Goal: Task Accomplishment & Management: Use online tool/utility

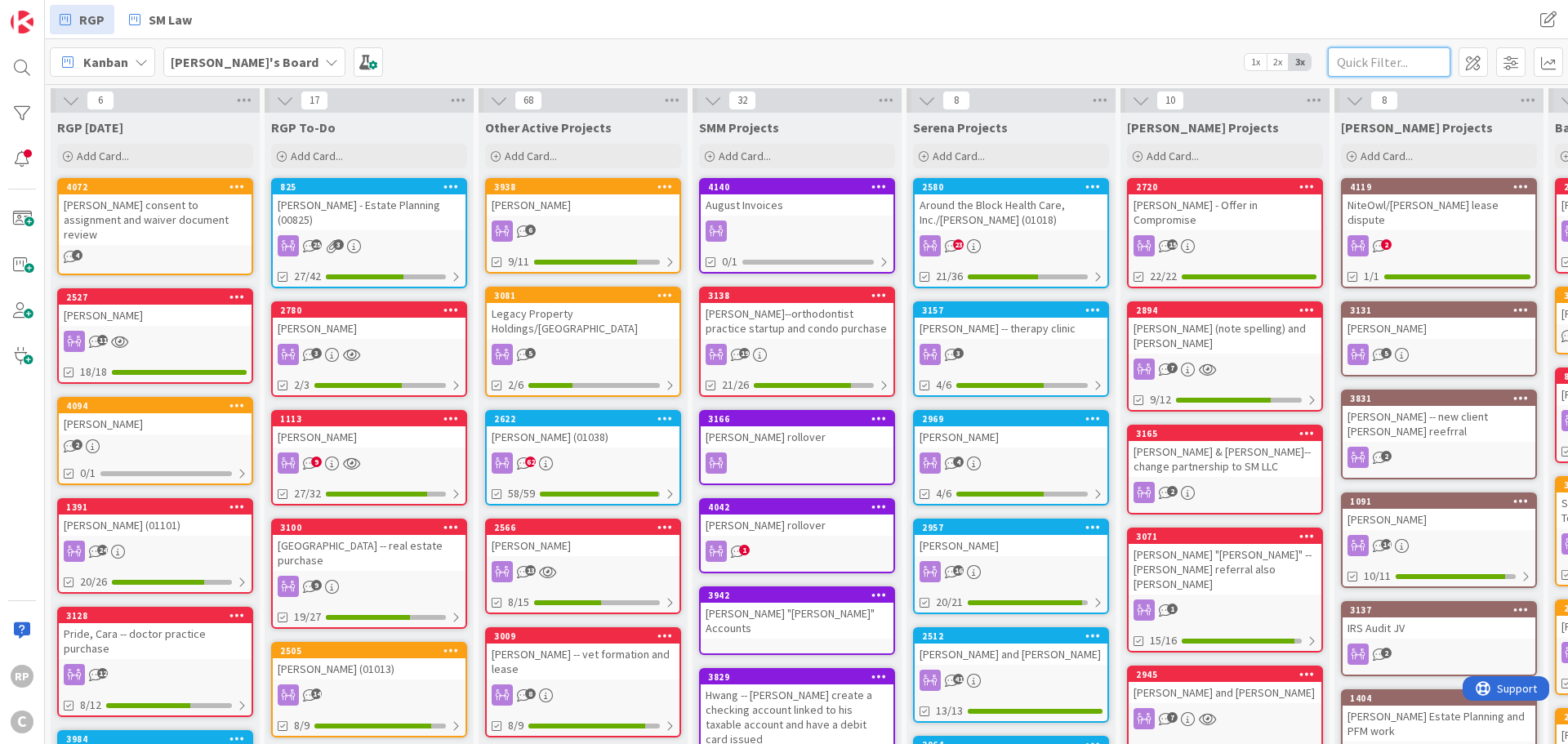
click at [1350, 62] on input "text" at bounding box center [1389, 62] width 123 height 30
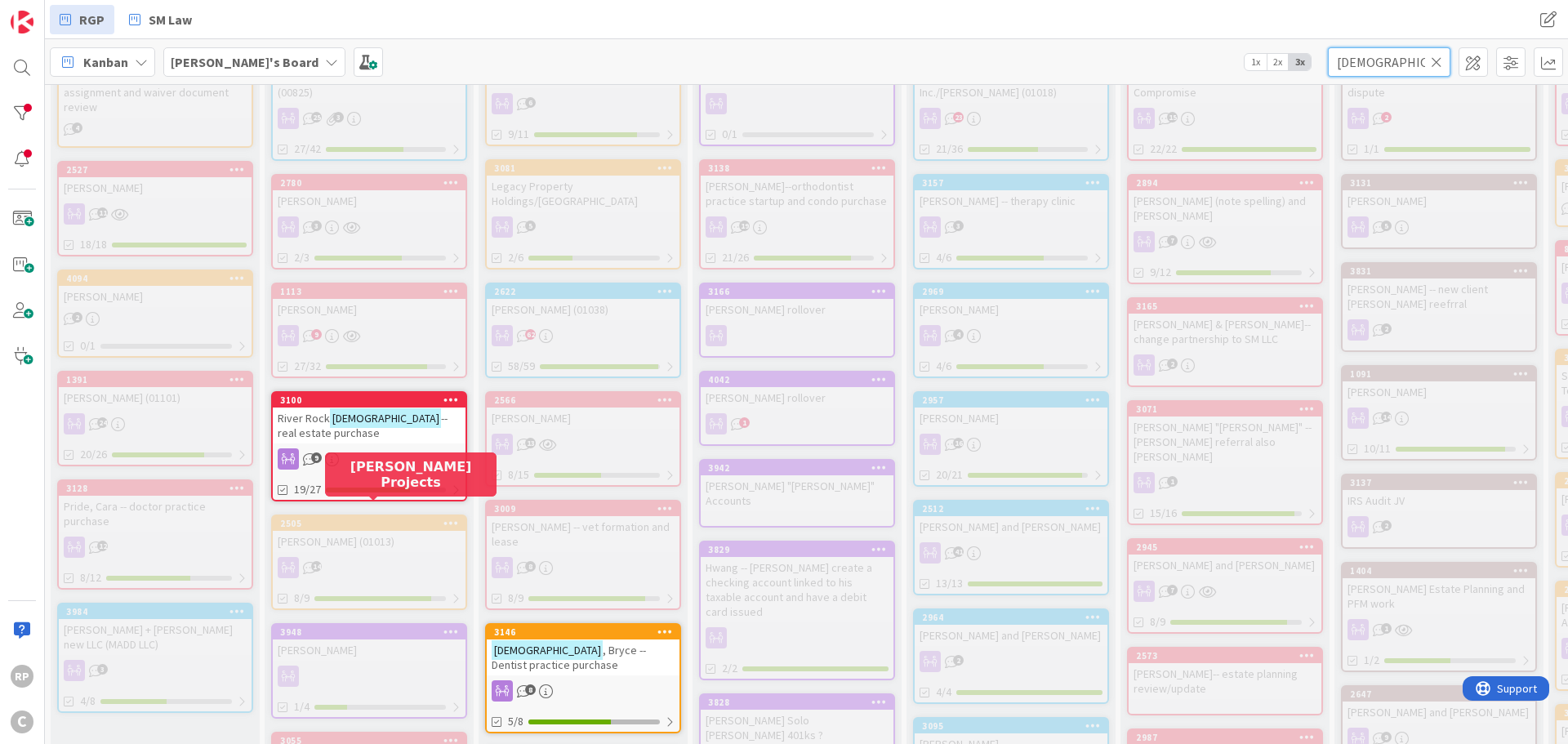
scroll to position [245, 0]
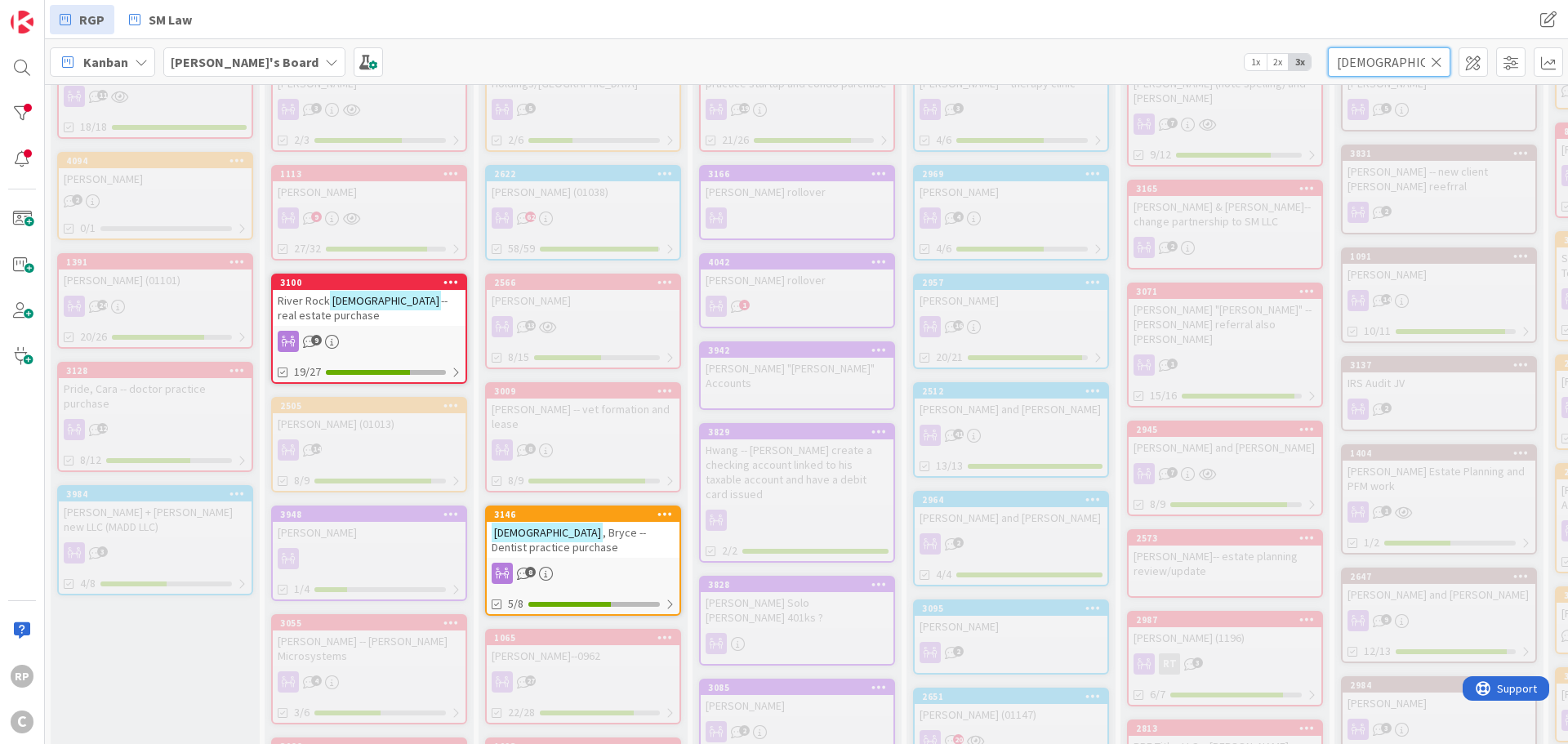
type input "[DEMOGRAPHIC_DATA]"
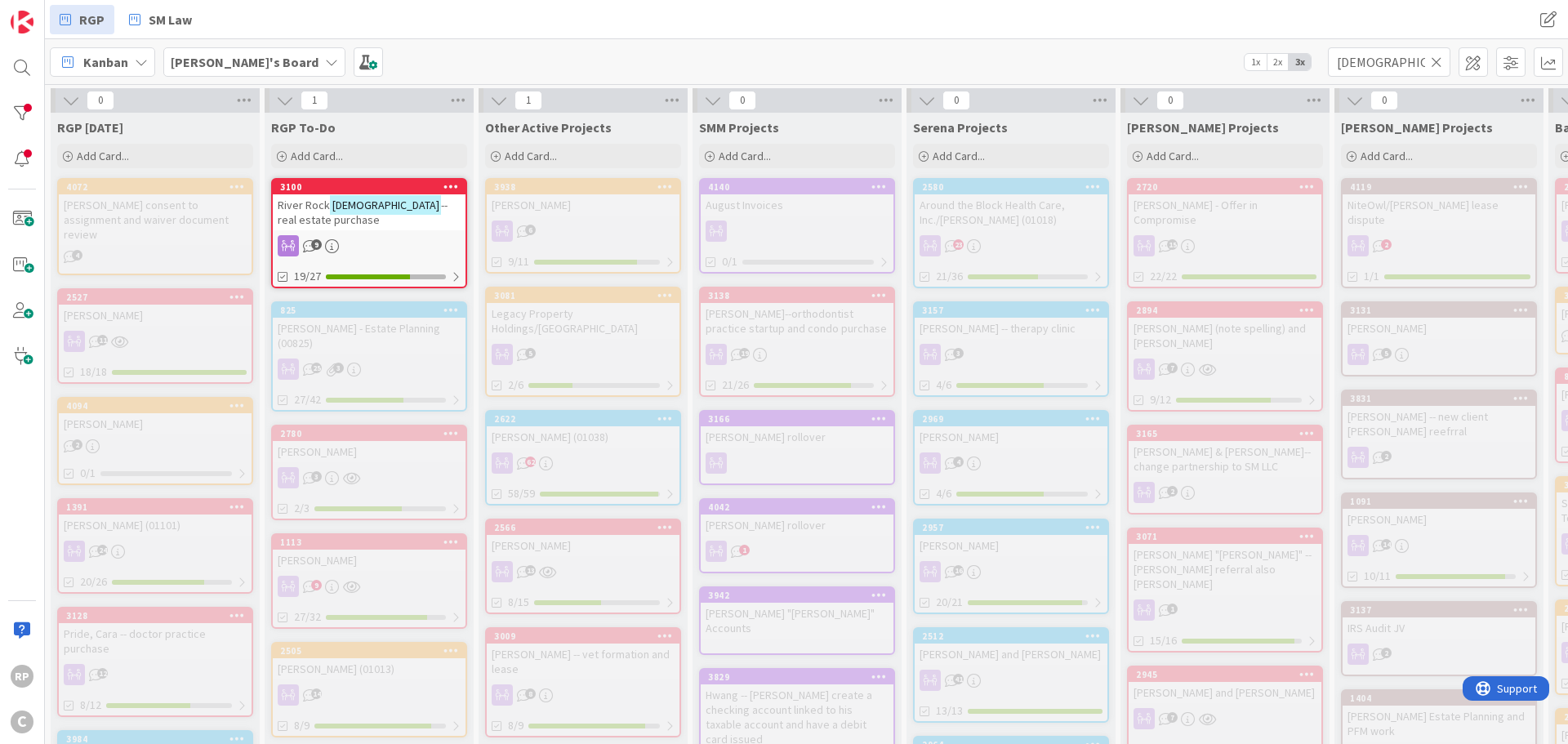
scroll to position [326, 0]
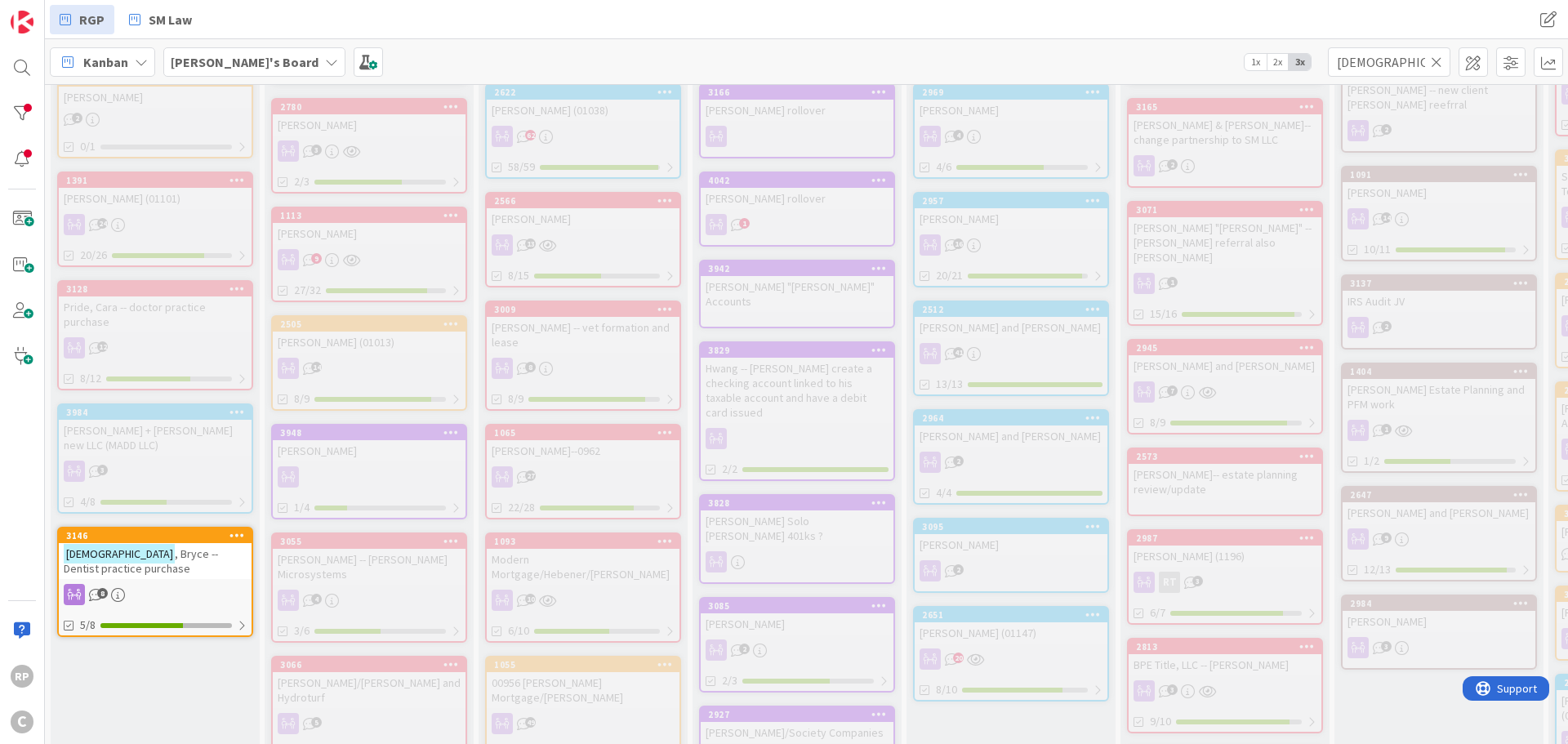
click at [1441, 62] on icon at bounding box center [1437, 62] width 11 height 15
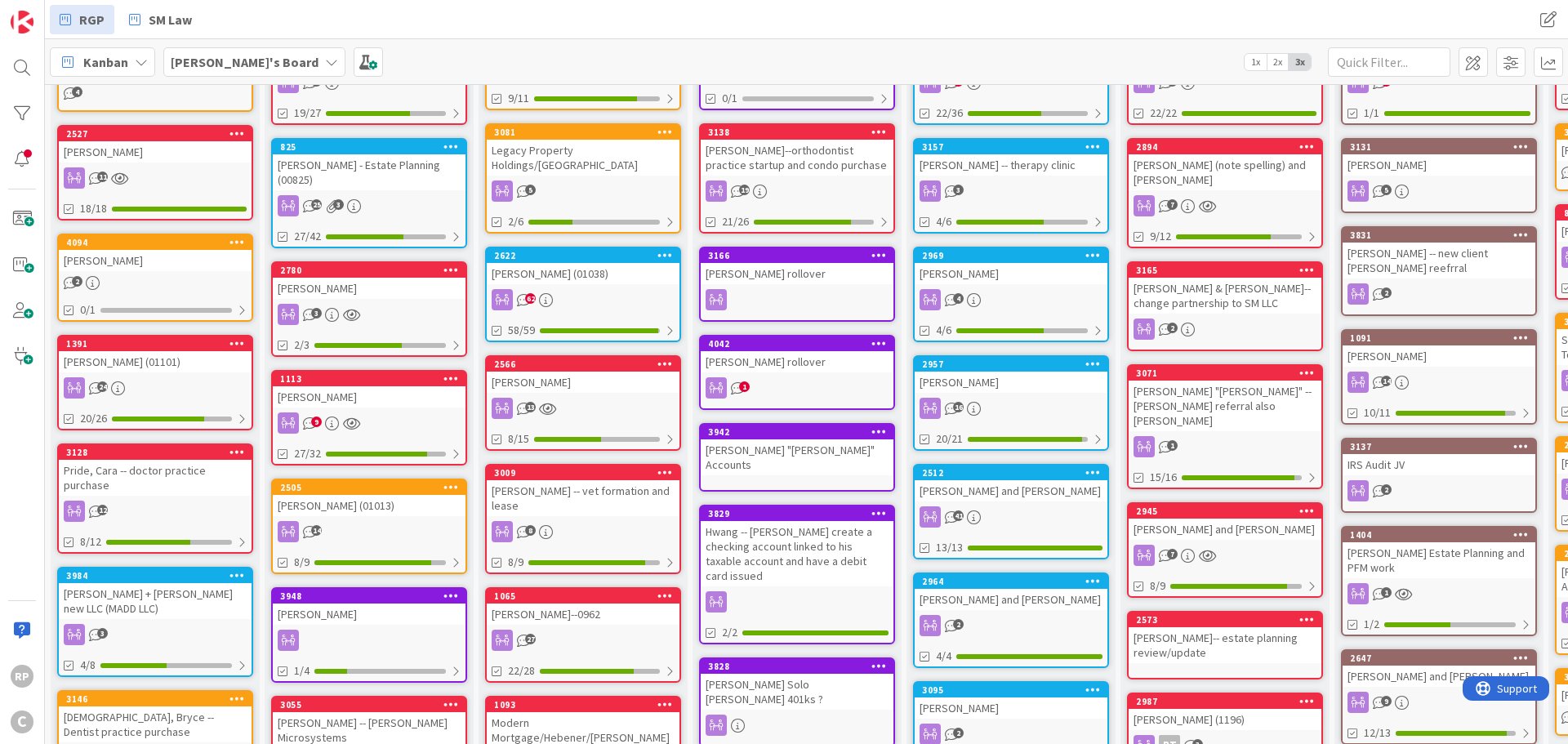
scroll to position [245, 0]
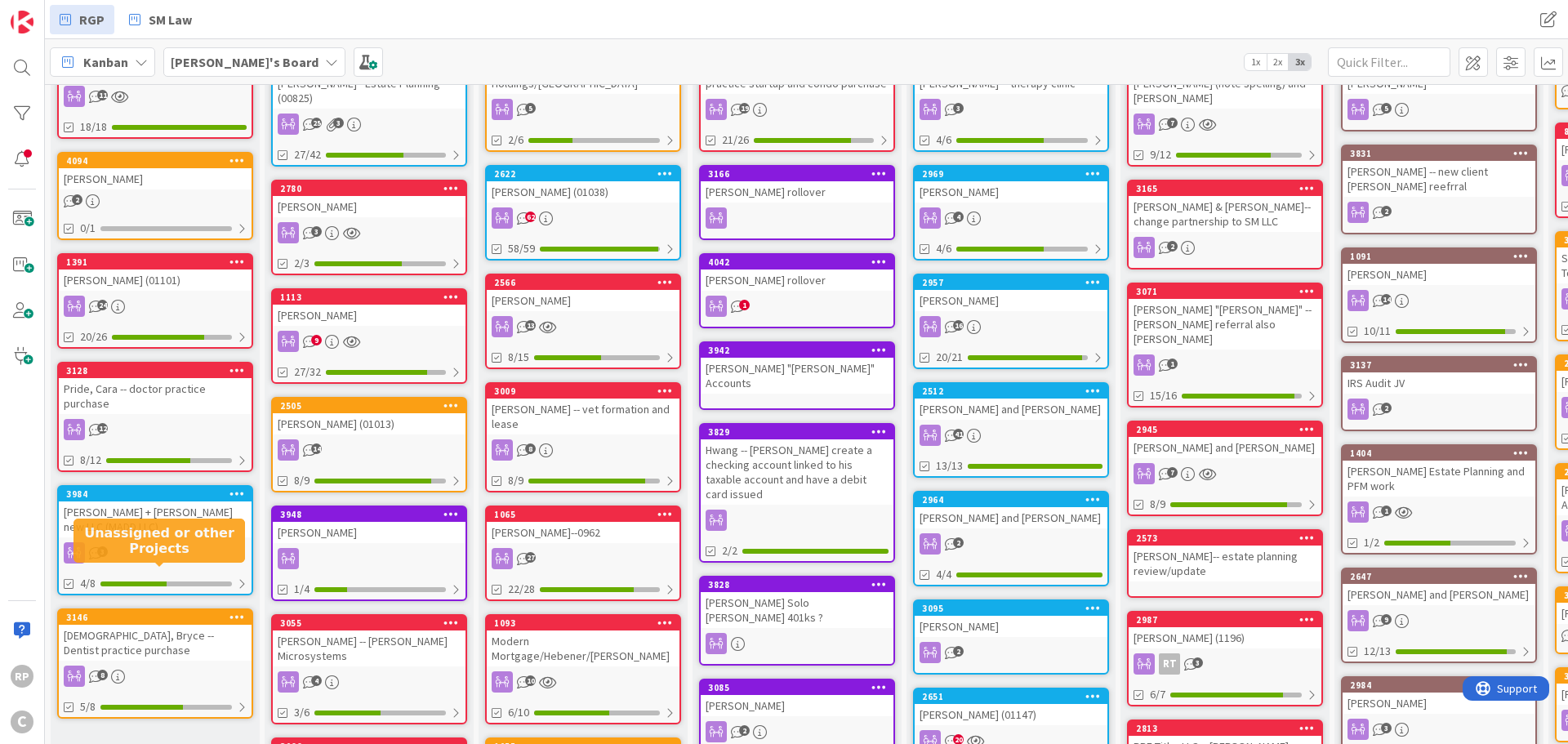
click at [125, 612] on div "3146" at bounding box center [159, 617] width 186 height 11
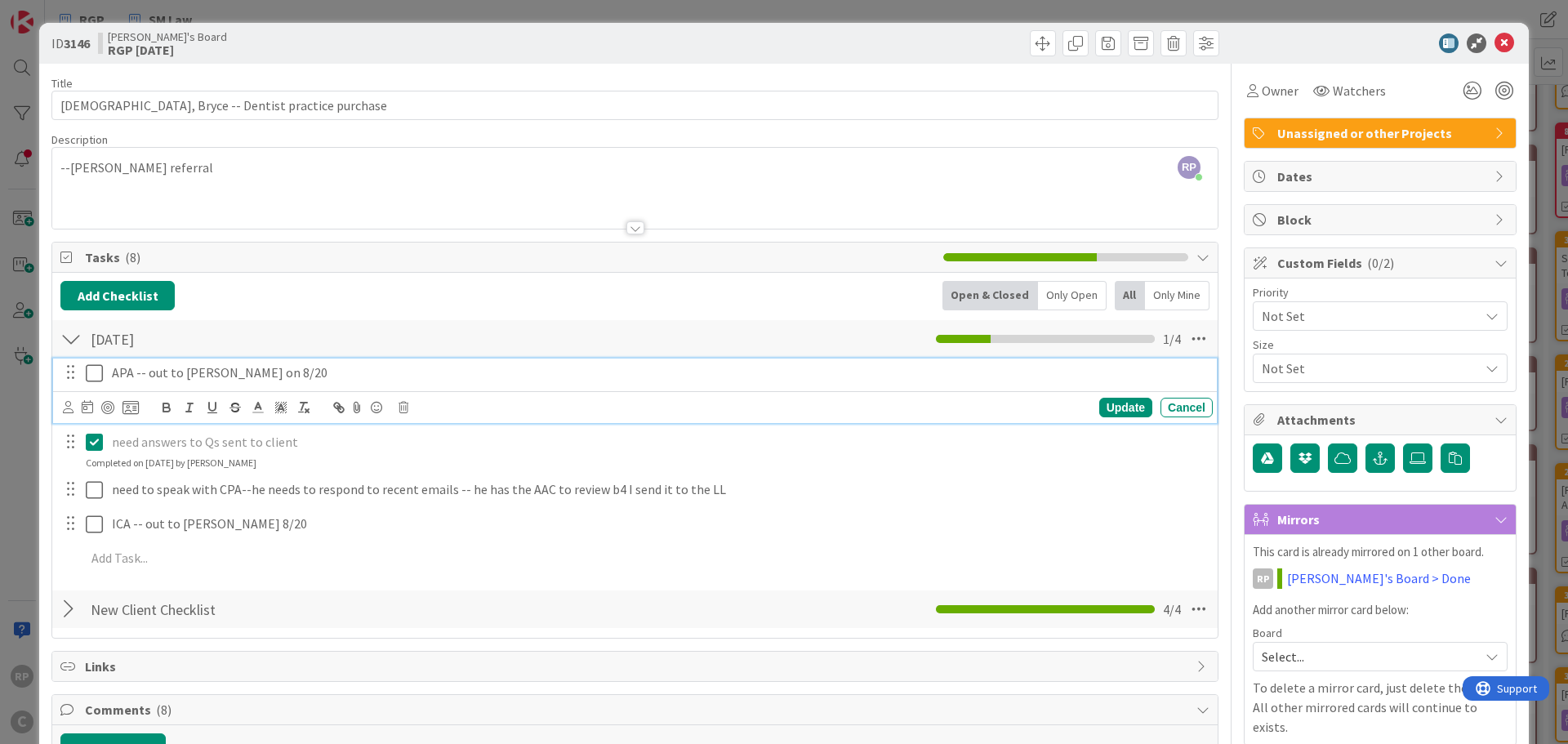
click at [307, 375] on p "APA -- out to [PERSON_NAME] on 8/20" at bounding box center [659, 372] width 1095 height 18
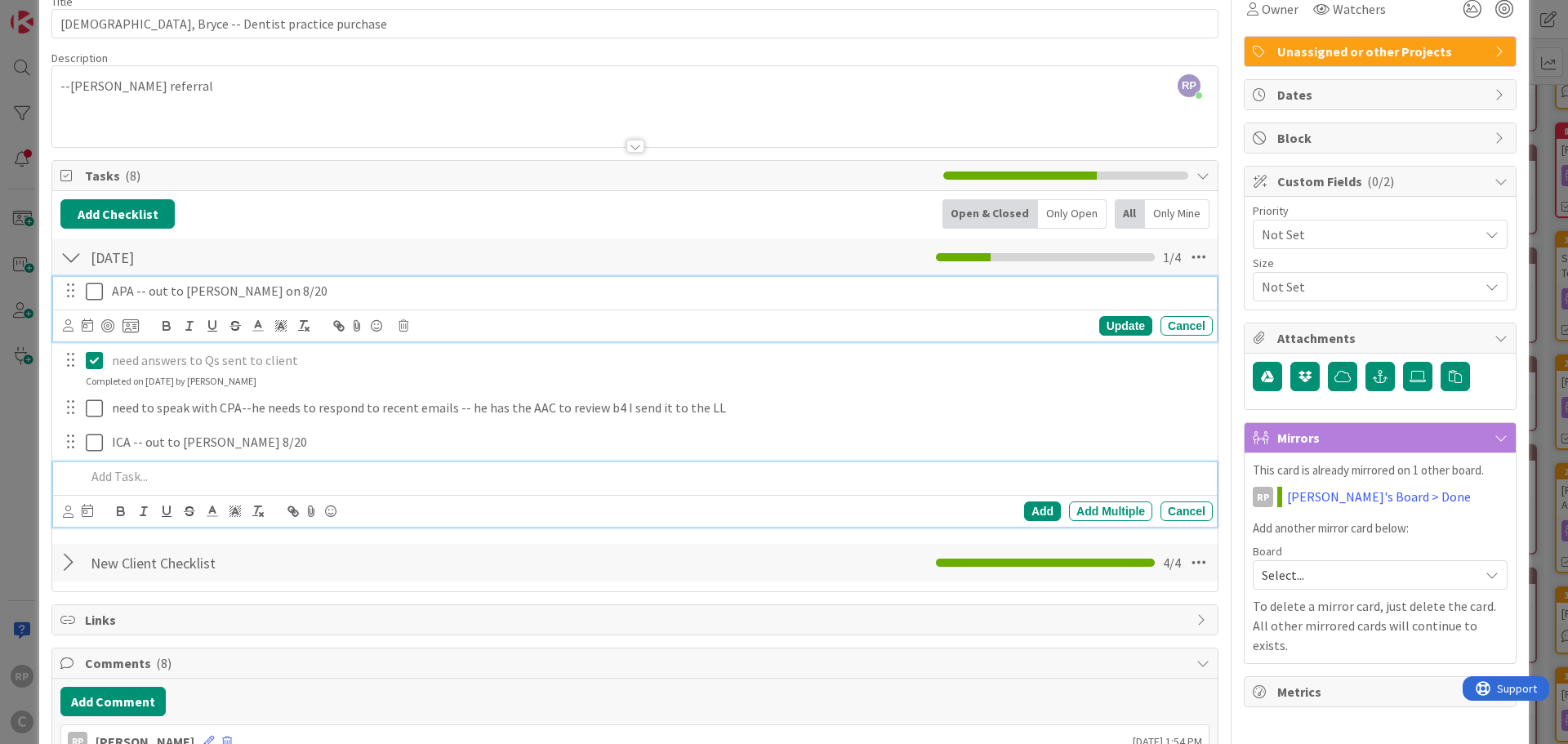
click at [193, 479] on p at bounding box center [646, 476] width 1121 height 18
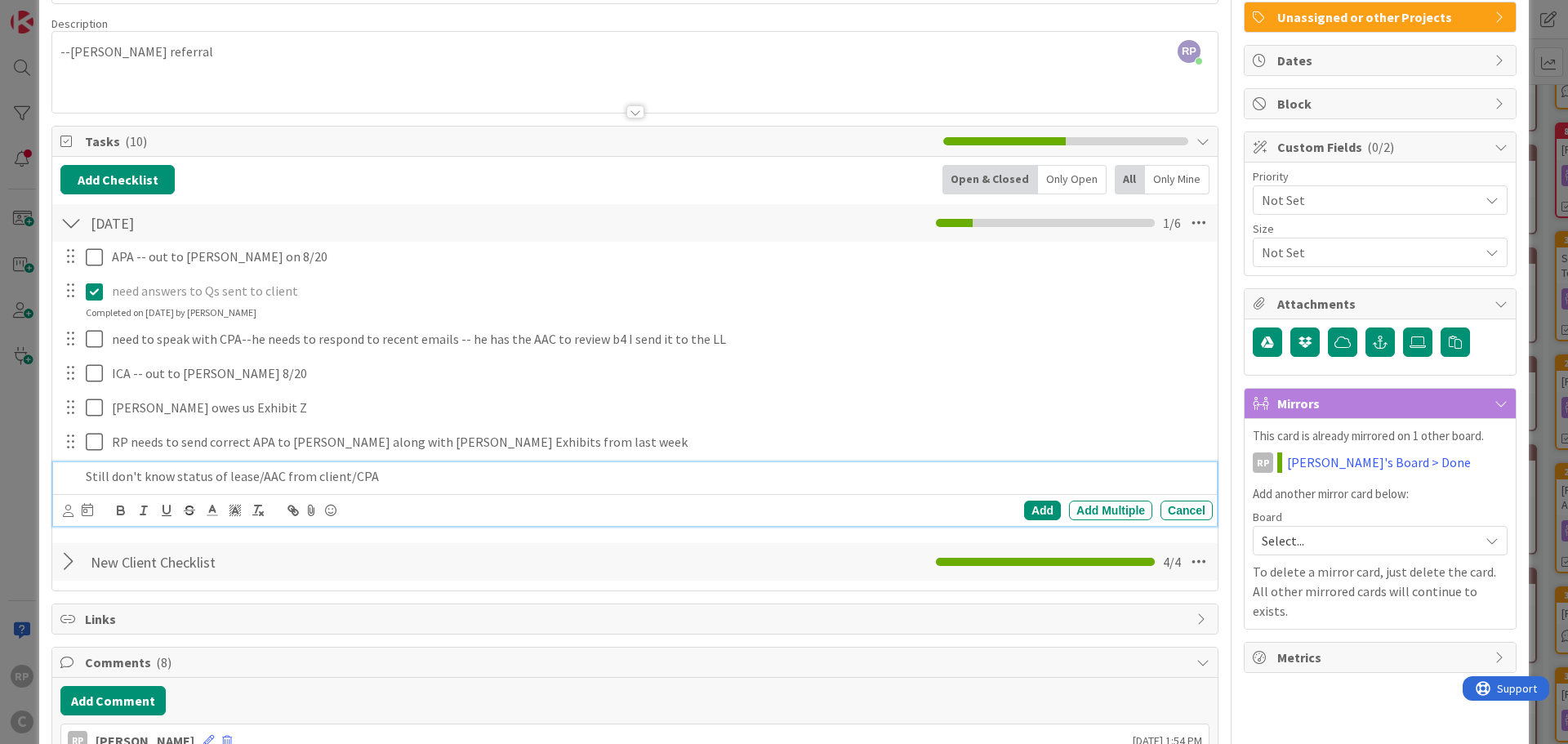
scroll to position [151, 0]
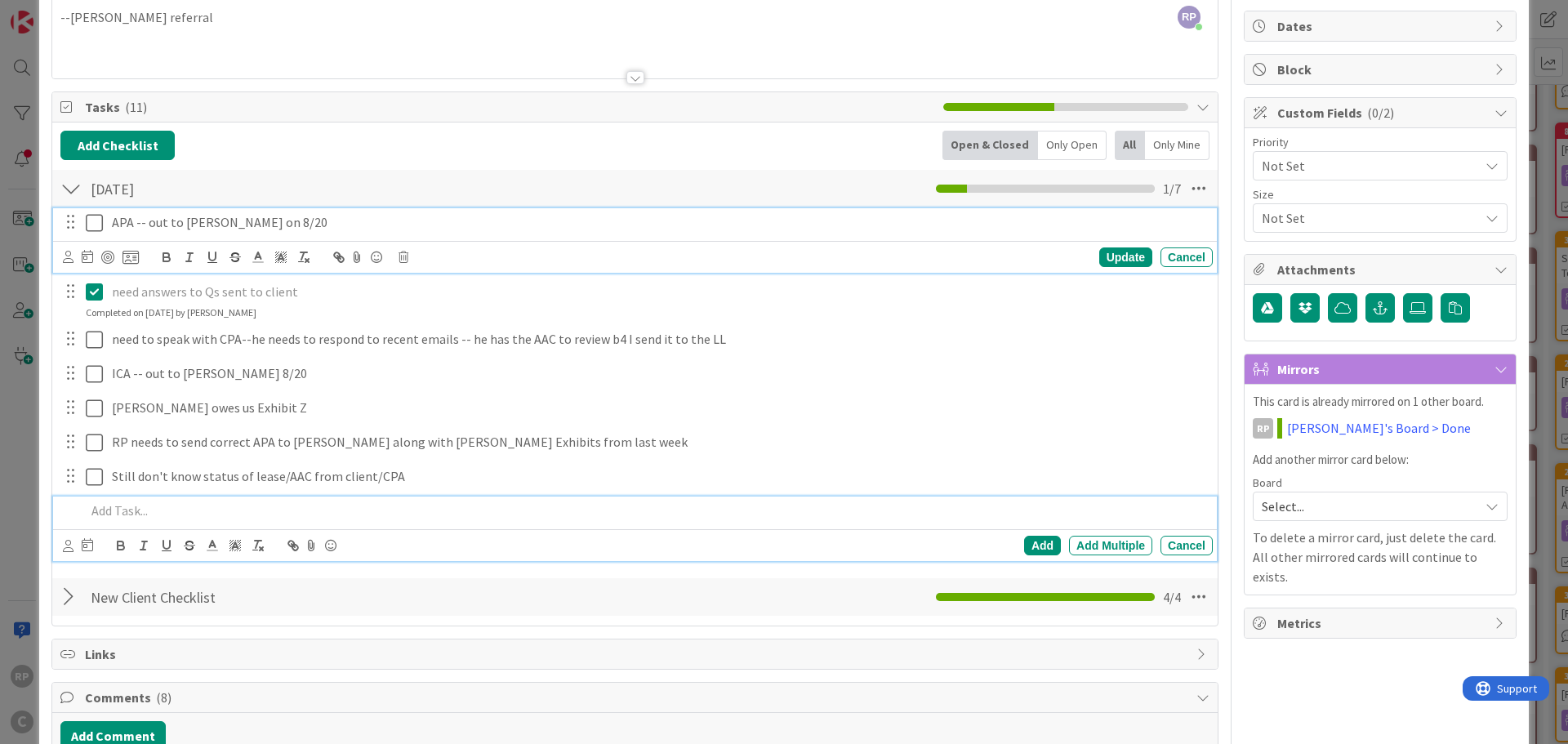
click at [94, 226] on div "APA -- out to [PERSON_NAME] on 8/20 Update Cancel" at bounding box center [634, 240] width 1164 height 65
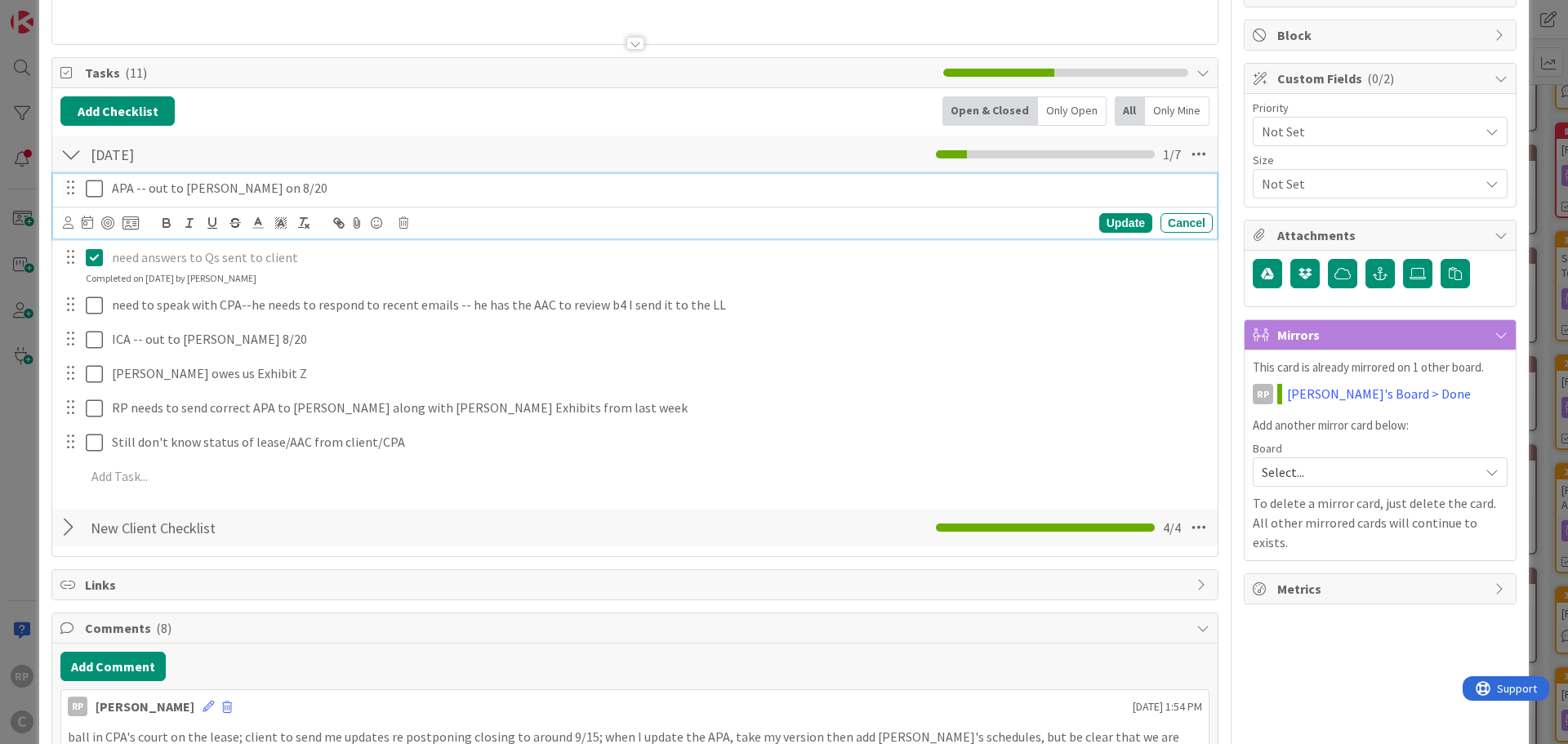
click at [102, 182] on icon at bounding box center [94, 188] width 18 height 19
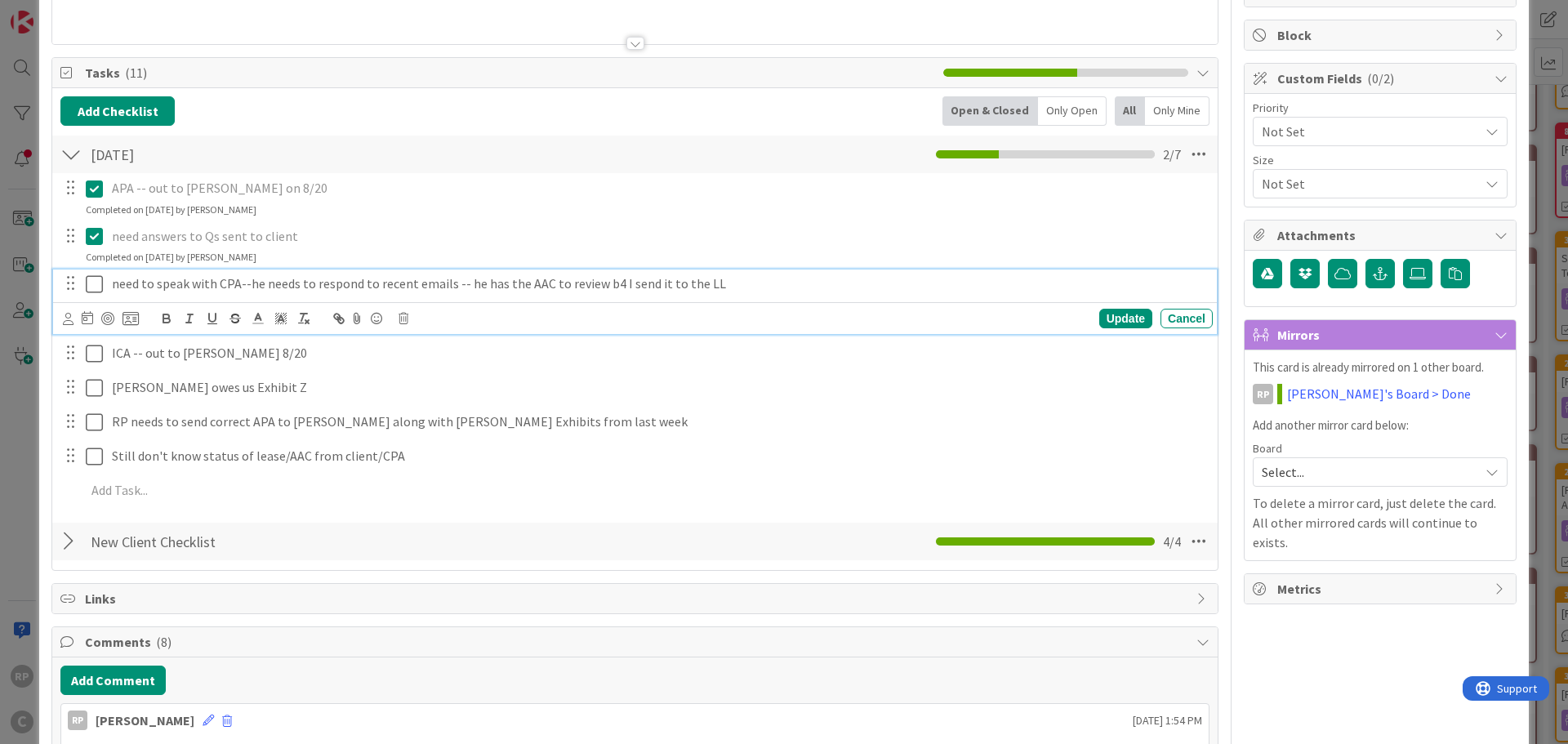
click at [99, 284] on icon at bounding box center [94, 284] width 18 height 19
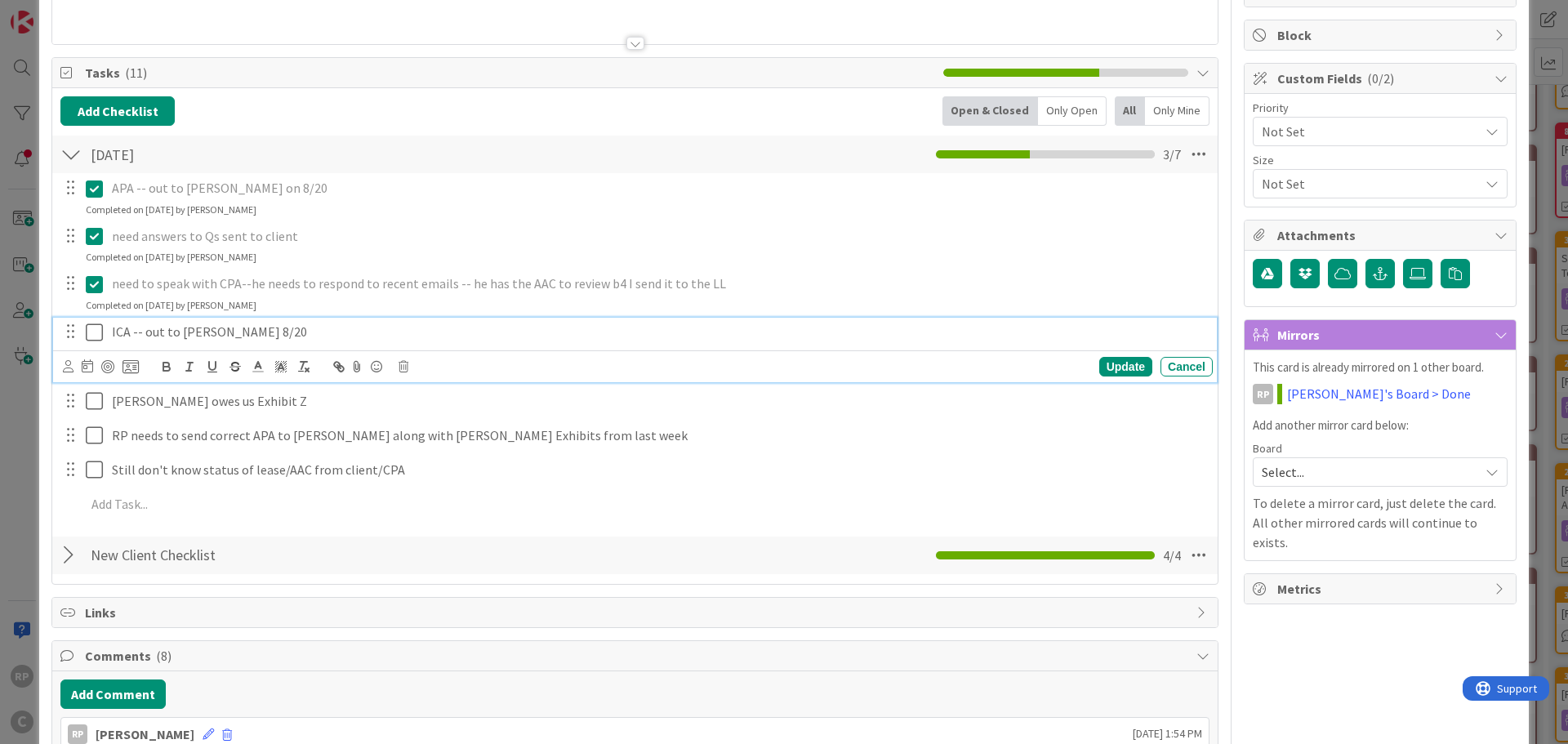
click at [90, 334] on icon at bounding box center [94, 332] width 18 height 19
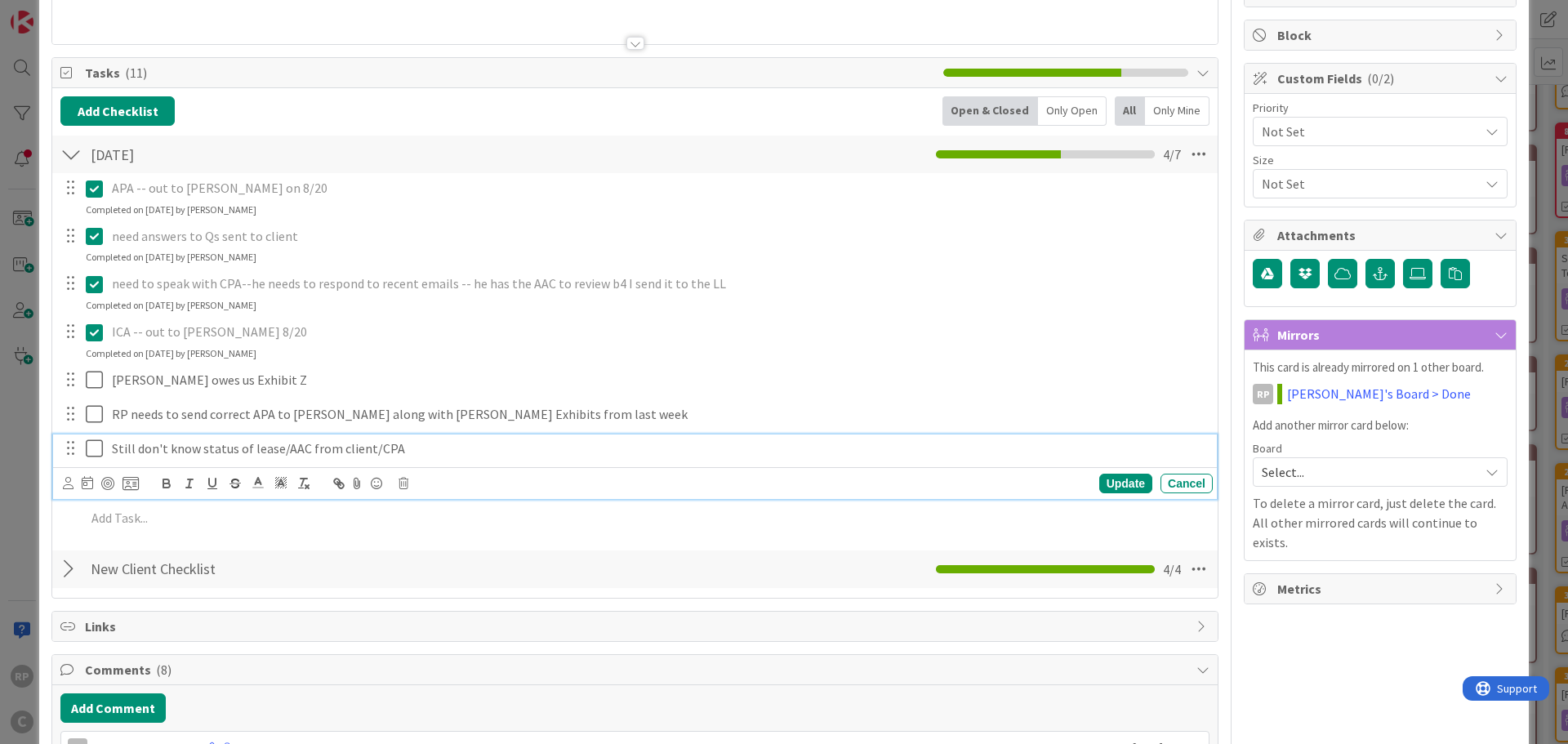
click at [459, 458] on div "Still don't know status of lease/AAC from client/CPA" at bounding box center [659, 448] width 1108 height 29
click at [1109, 479] on div "Update" at bounding box center [1125, 482] width 53 height 19
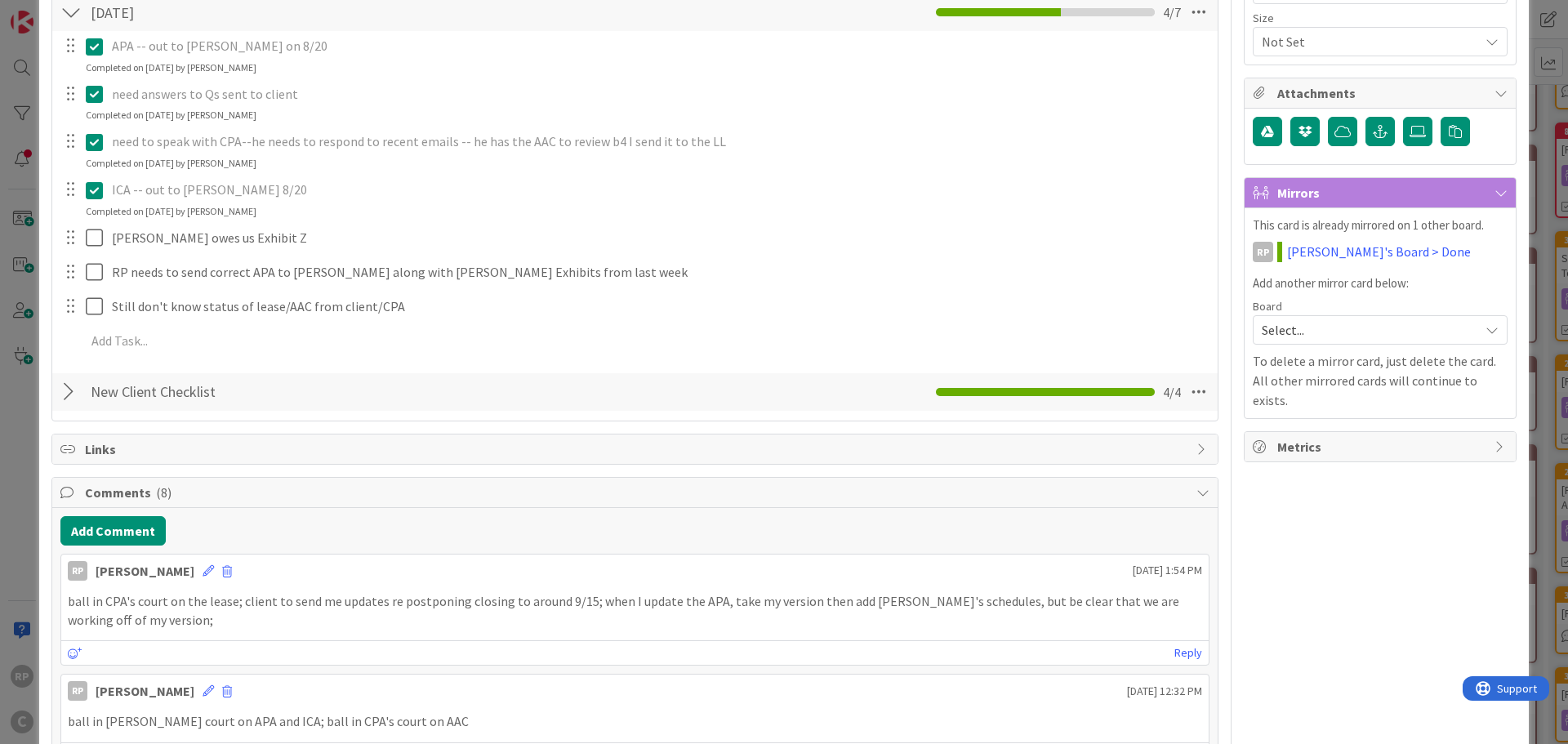
scroll to position [0, 0]
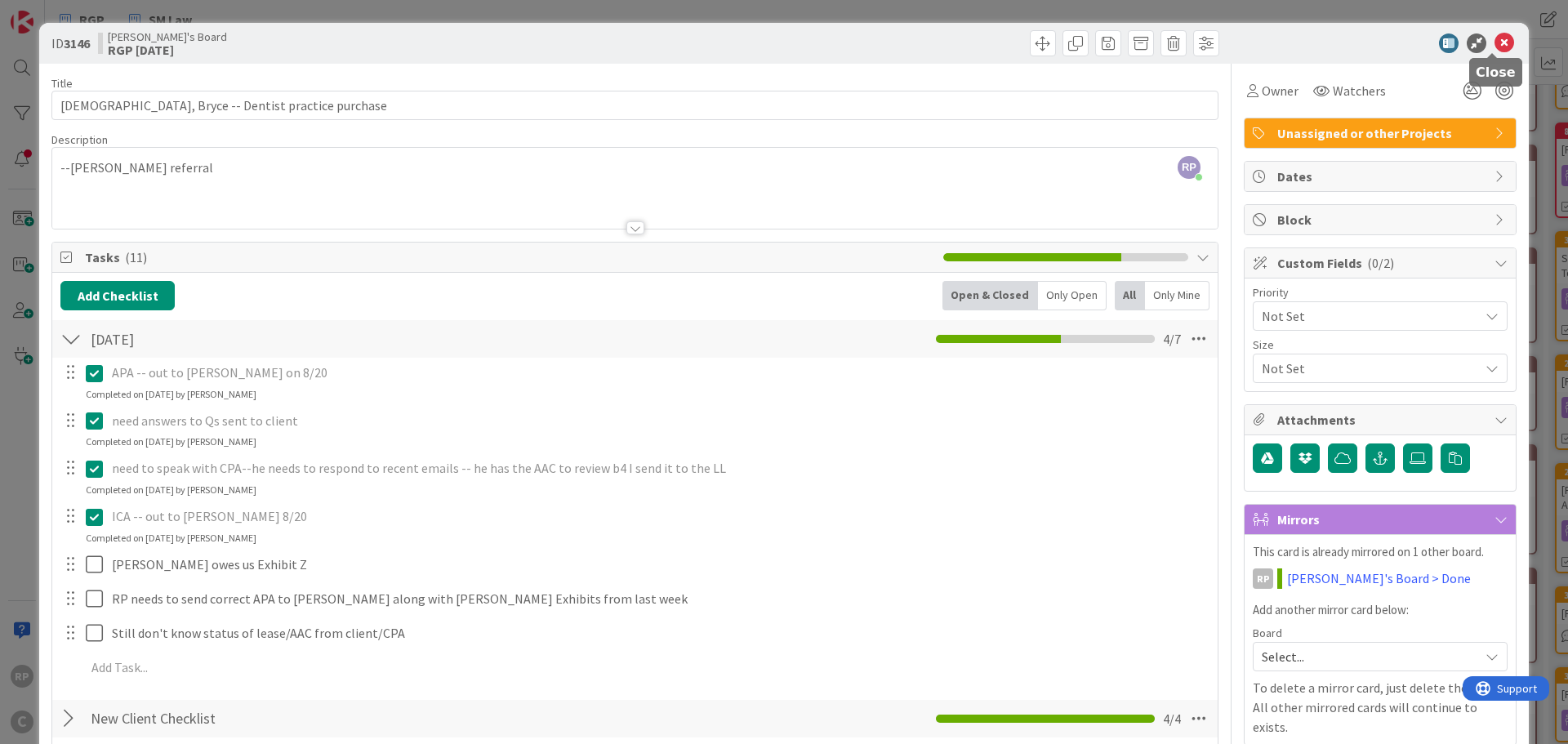
click at [1495, 43] on icon at bounding box center [1504, 43] width 19 height 19
